Goal: Task Accomplishment & Management: Manage account settings

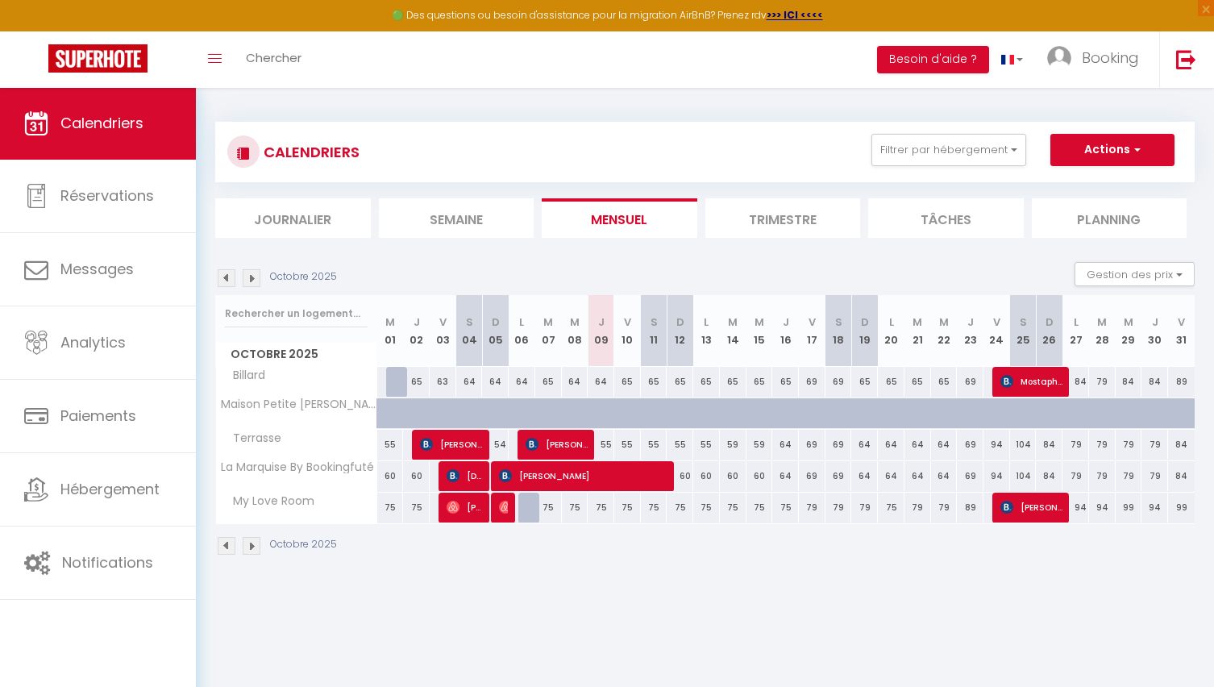
click at [601, 380] on div "64" at bounding box center [601, 382] width 27 height 30
type input "64"
type input "Jeu 09 Octobre 2025"
type input "Ven 10 Octobre 2025"
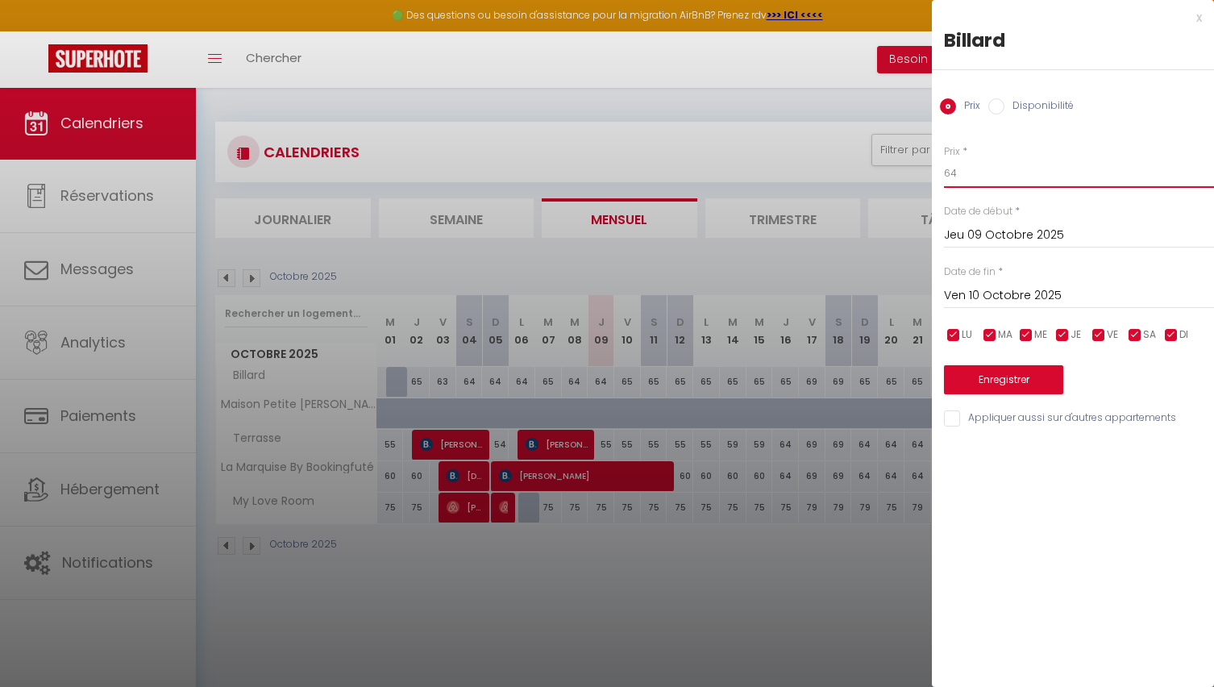
click at [964, 179] on input "64" at bounding box center [1079, 173] width 270 height 29
type input "63"
click at [988, 377] on button "Enregistrer" at bounding box center [1003, 379] width 119 height 29
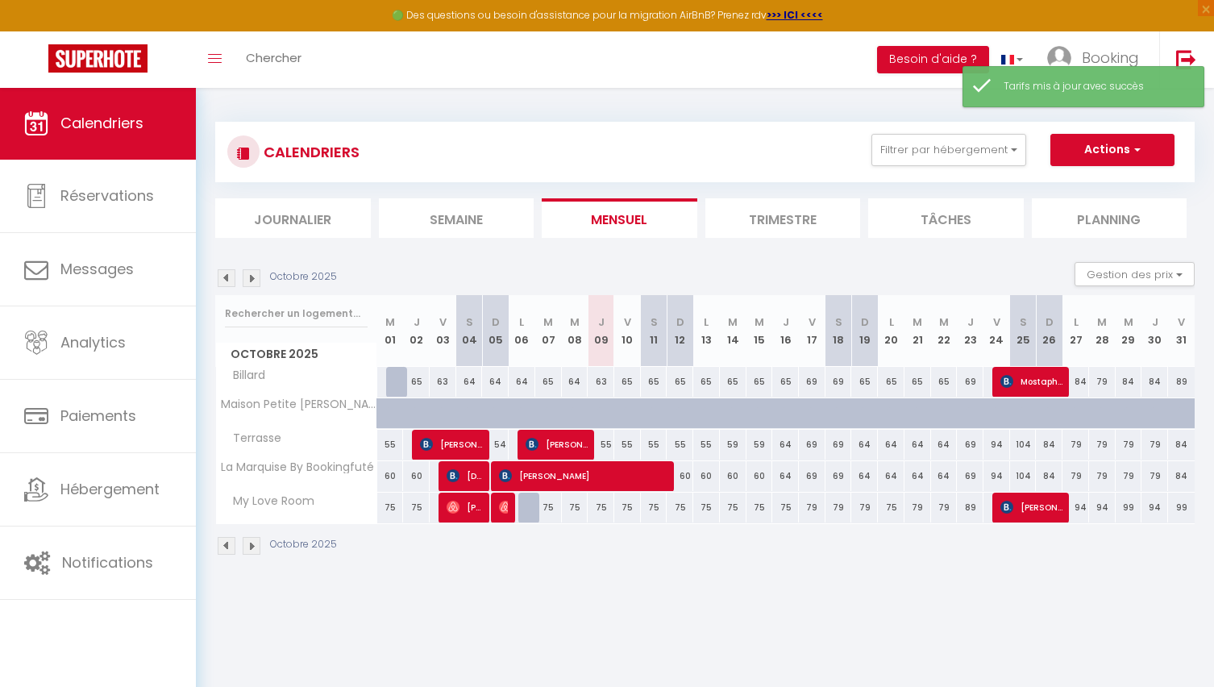
click at [628, 377] on div "65" at bounding box center [628, 382] width 27 height 30
type input "65"
type input "Ven 10 Octobre 2025"
type input "[DATE]"
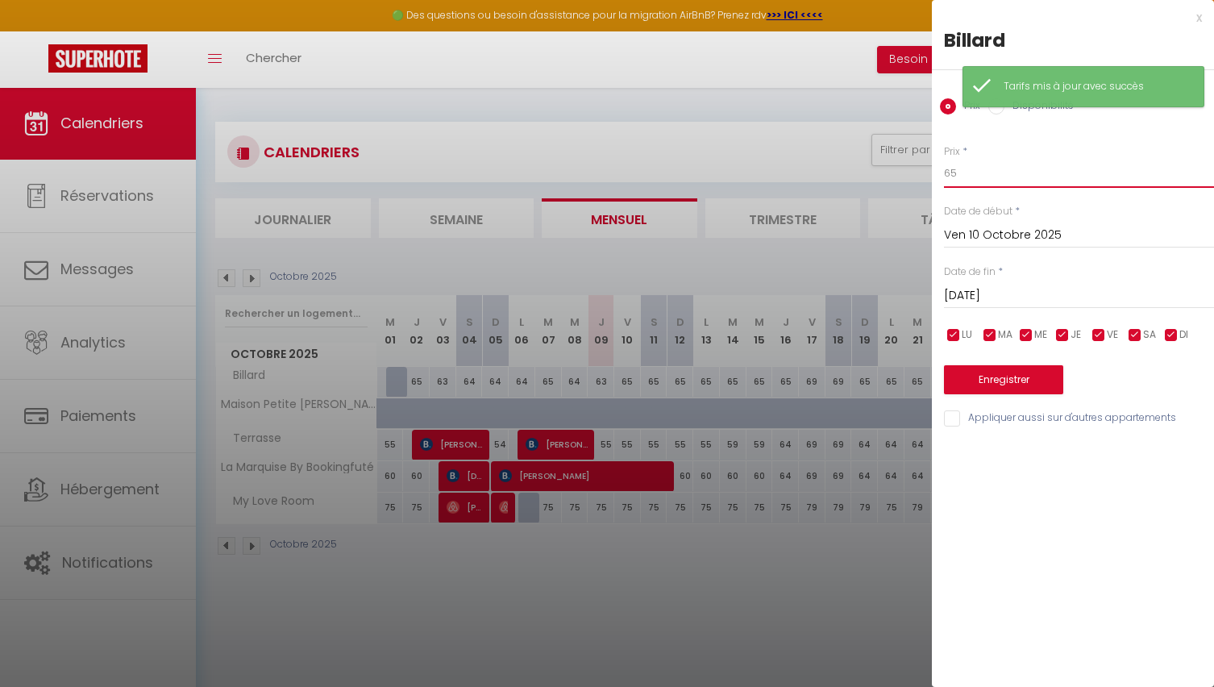
click at [989, 175] on input "65" at bounding box center [1079, 173] width 270 height 29
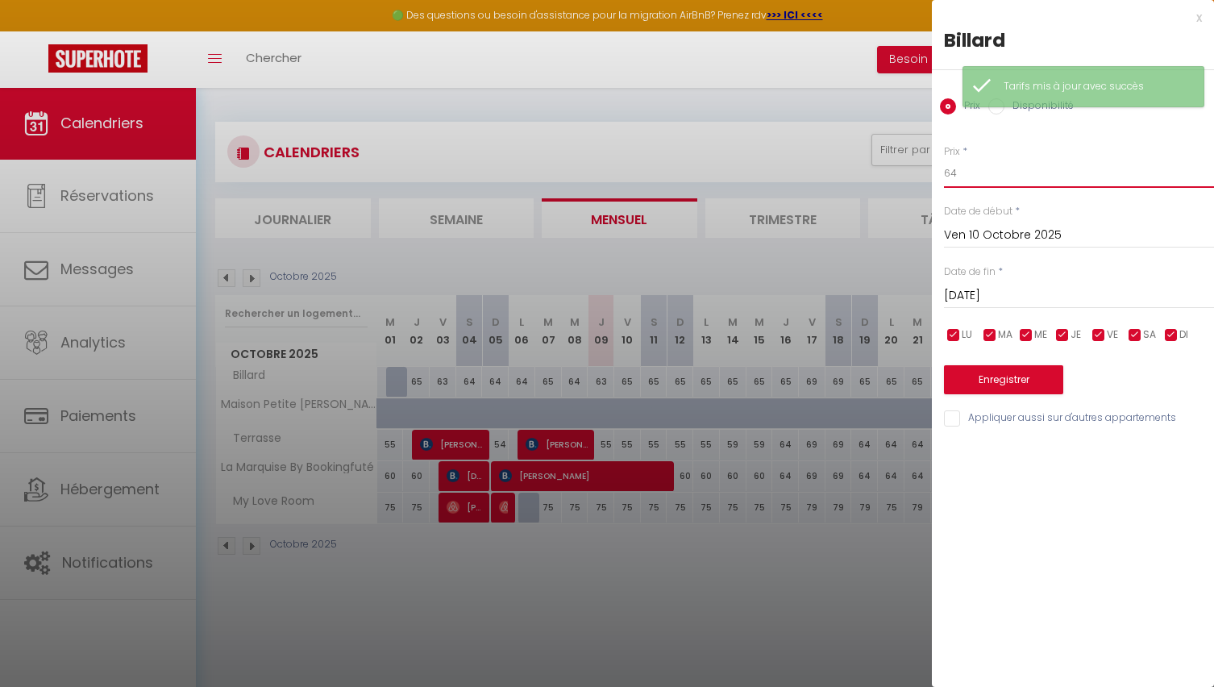
type input "64"
click at [994, 372] on button "Enregistrer" at bounding box center [1003, 379] width 119 height 29
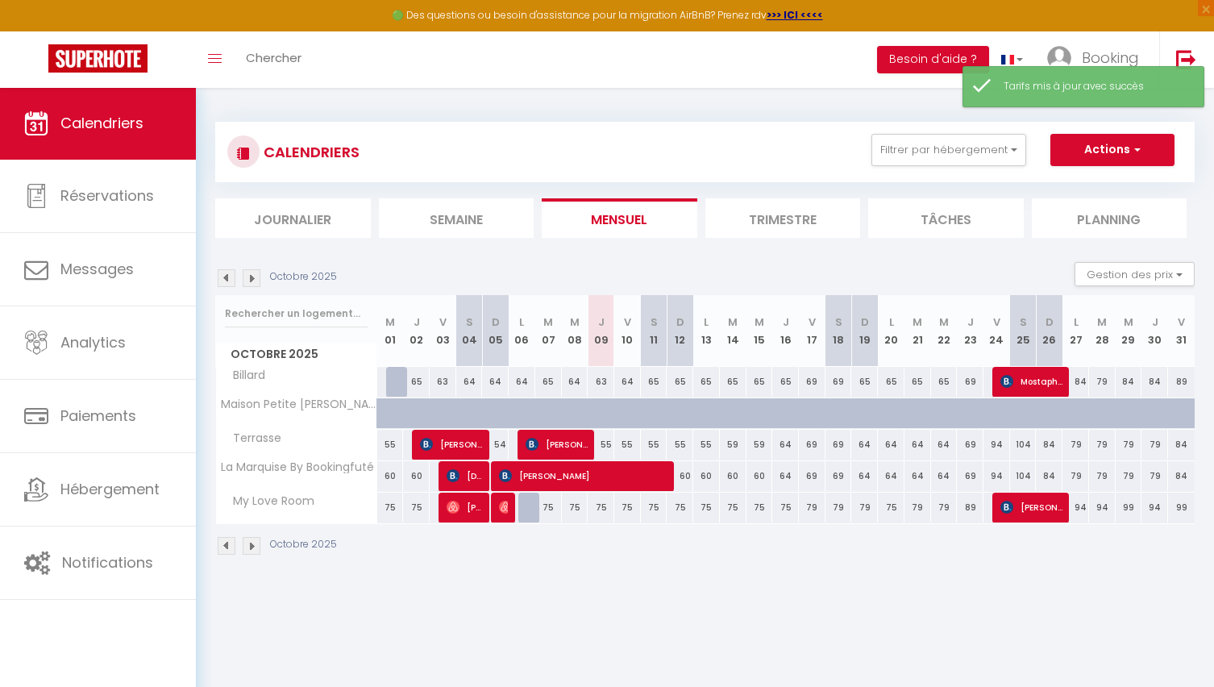
click at [653, 378] on div "65" at bounding box center [654, 382] width 27 height 30
type input "65"
type input "[DATE]"
type input "Dim 12 Octobre 2025"
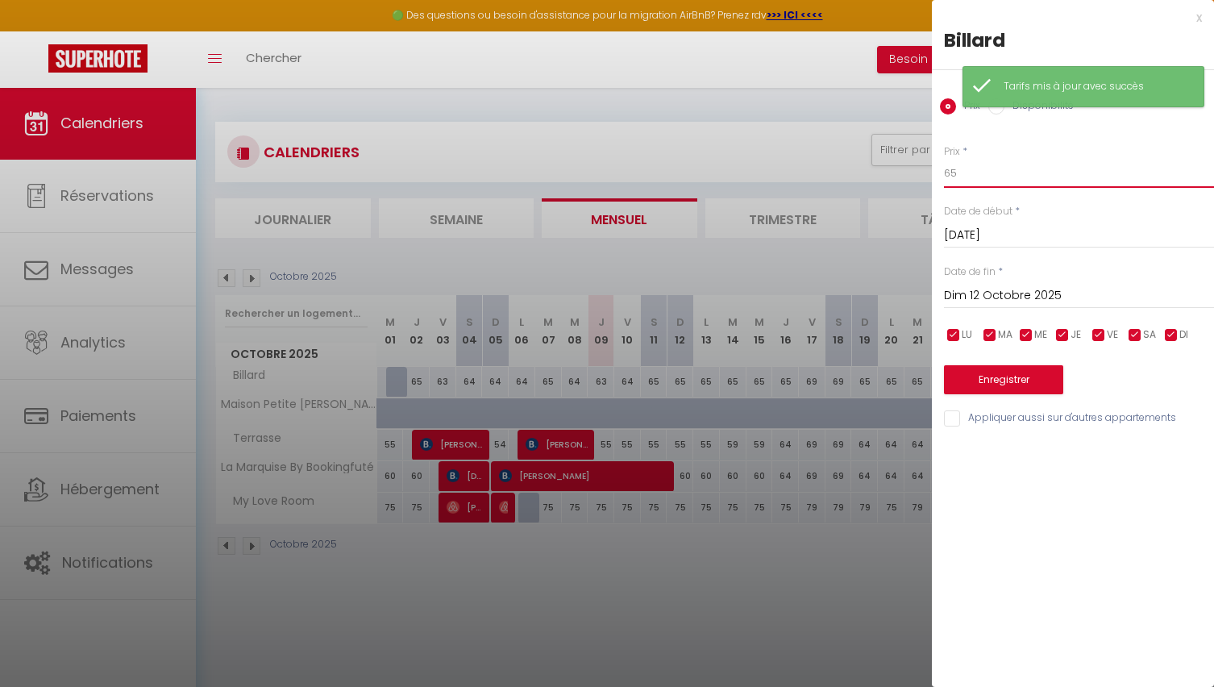
click at [974, 170] on input "65" at bounding box center [1079, 173] width 270 height 29
type input "67"
click at [998, 381] on button "Enregistrer" at bounding box center [1003, 379] width 119 height 29
